Goal: Obtain resource: Obtain resource

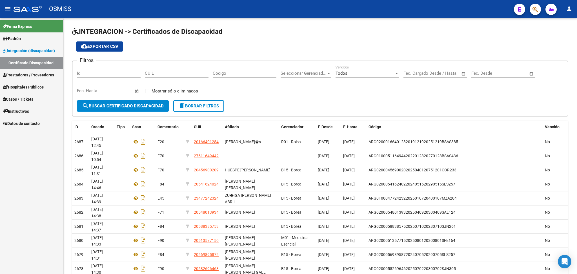
click at [44, 63] on link "Certificado Discapacidad" at bounding box center [31, 63] width 63 height 12
click at [37, 72] on span "Prestadores / Proveedores" at bounding box center [28, 75] width 51 height 6
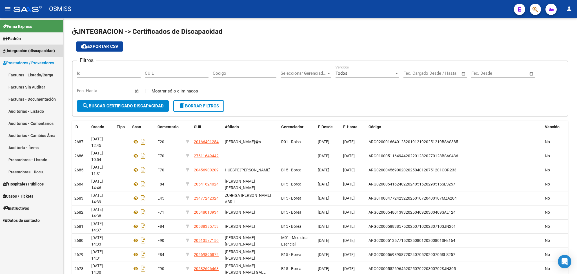
click at [34, 52] on span "Integración (discapacidad)" at bounding box center [29, 51] width 52 height 6
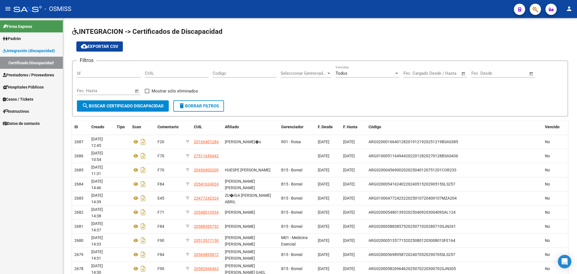
click at [34, 59] on link "Certificado Discapacidad" at bounding box center [31, 63] width 63 height 12
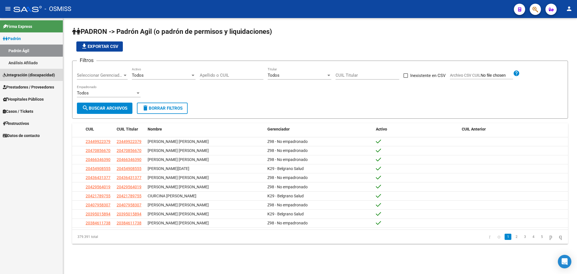
click at [50, 74] on span "Integración (discapacidad)" at bounding box center [29, 75] width 52 height 6
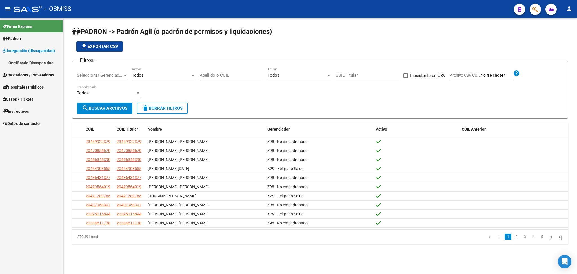
click at [41, 65] on link "Certificado Discapacidad" at bounding box center [31, 63] width 63 height 12
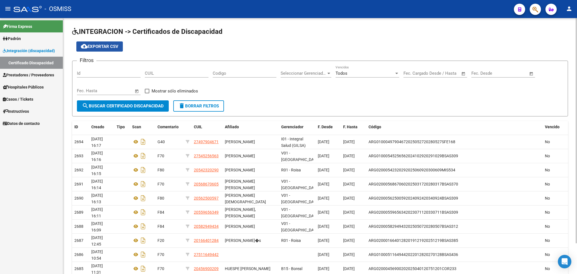
click at [108, 45] on span "cloud_download Exportar CSV" at bounding box center [99, 46] width 37 height 5
click at [256, 36] on h1 "INTEGRACION -> Certificados de Discapacidad" at bounding box center [320, 32] width 496 height 10
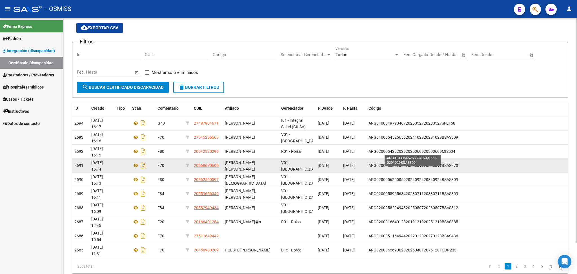
scroll to position [35, 0]
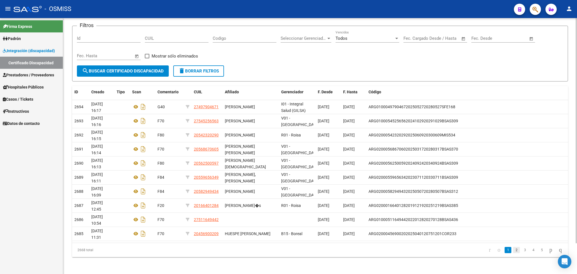
click at [513, 249] on link "2" at bounding box center [516, 250] width 7 height 6
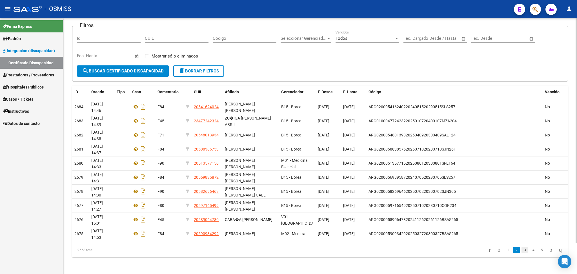
click at [522, 251] on link "3" at bounding box center [525, 250] width 7 height 6
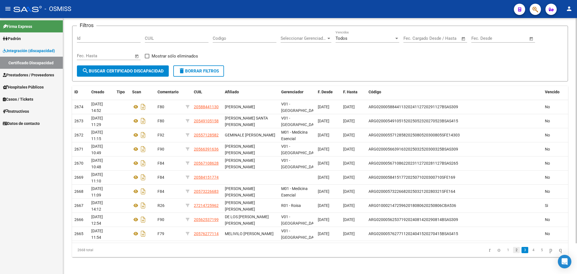
click at [513, 251] on link "2" at bounding box center [516, 250] width 7 height 6
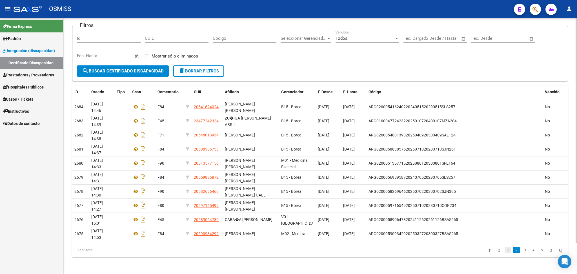
click at [505, 251] on link "1" at bounding box center [508, 250] width 7 height 6
